Goal: Transaction & Acquisition: Book appointment/travel/reservation

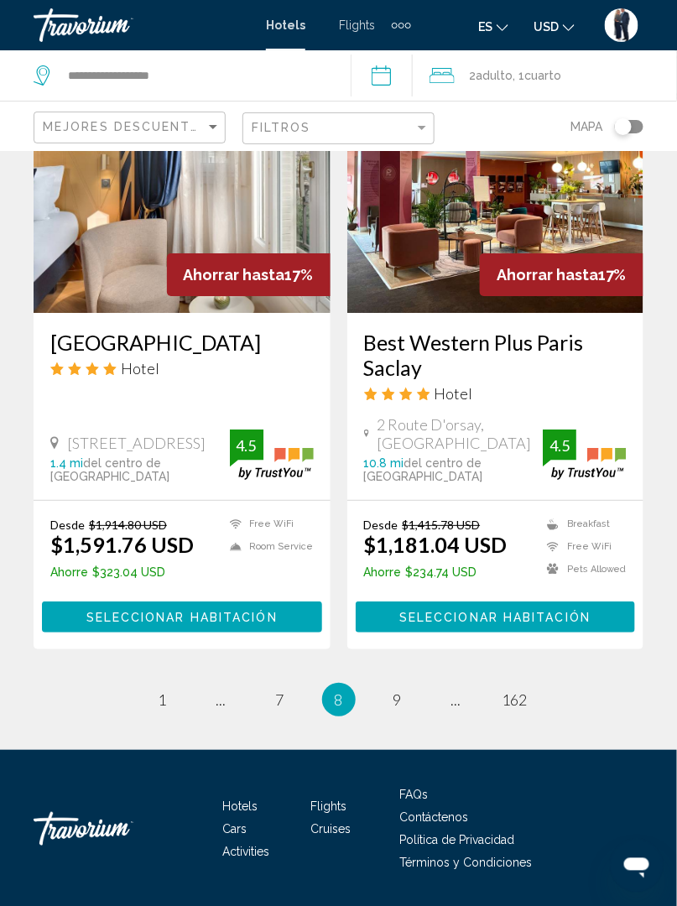
scroll to position [3298, 0]
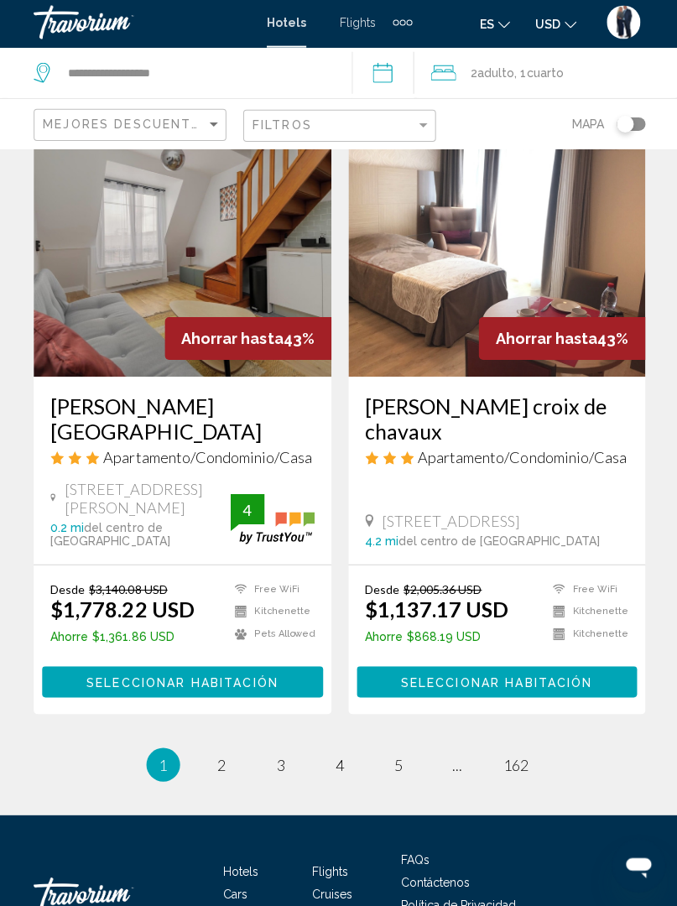
scroll to position [3296, 0]
